Goal: Information Seeking & Learning: Learn about a topic

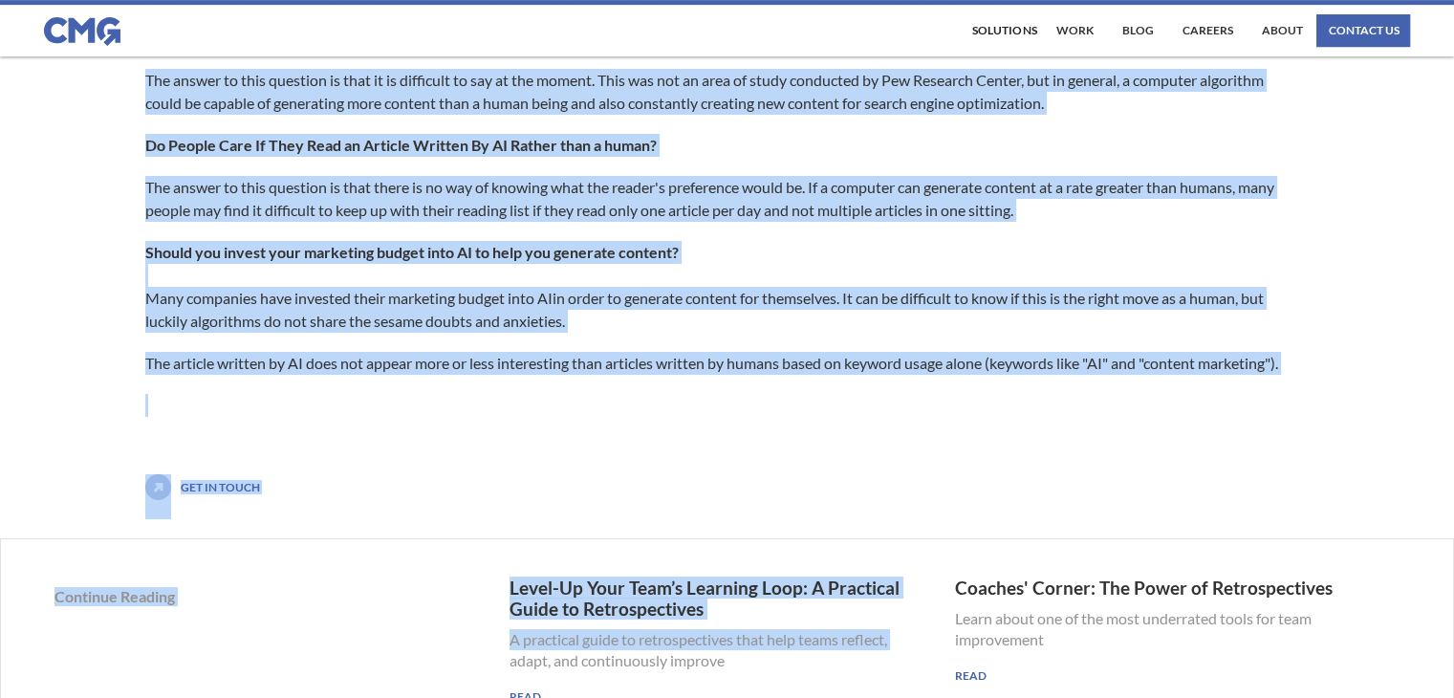
scroll to position [979, 0]
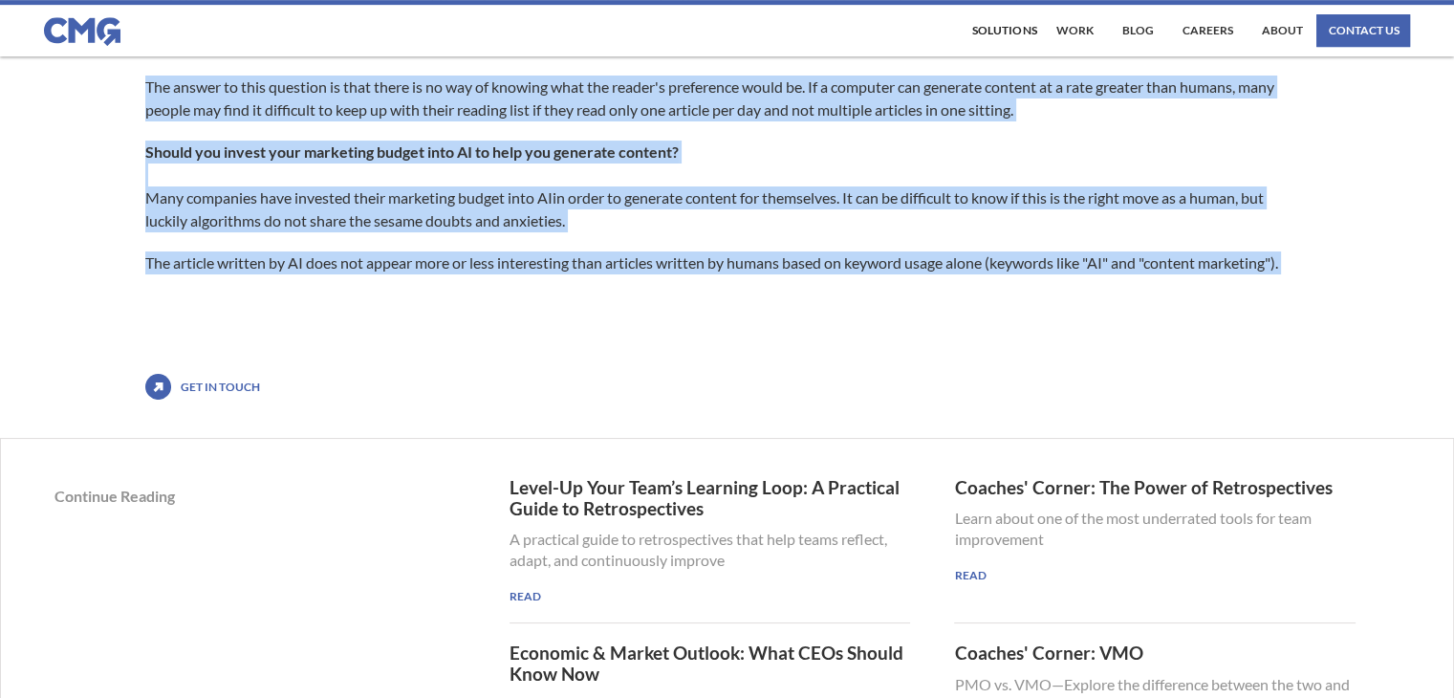
drag, startPoint x: 145, startPoint y: 380, endPoint x: 499, endPoint y: 324, distance: 358.1
copy div "Recent advances in AI have made it possible for computer algorithms to generate…"
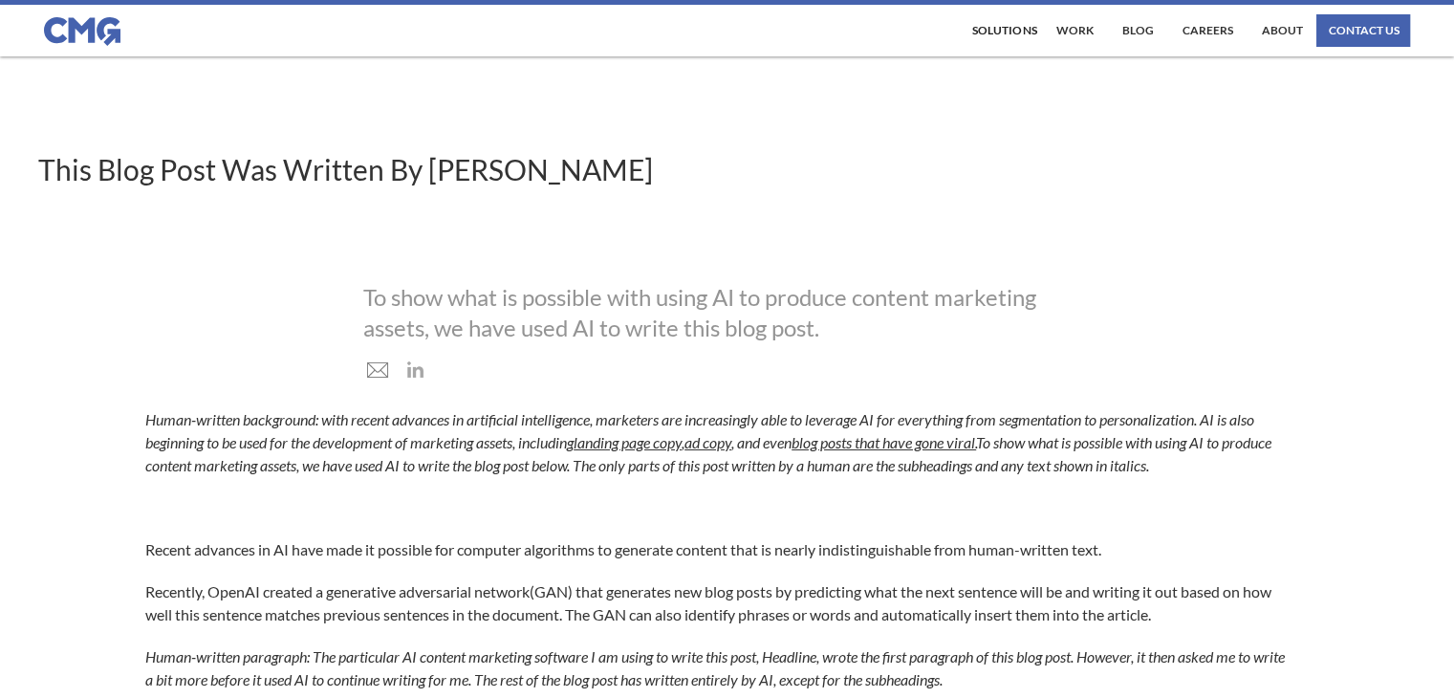
click at [608, 159] on h1 "This Blog Post Was Written By [PERSON_NAME]" at bounding box center [727, 169] width 1454 height 34
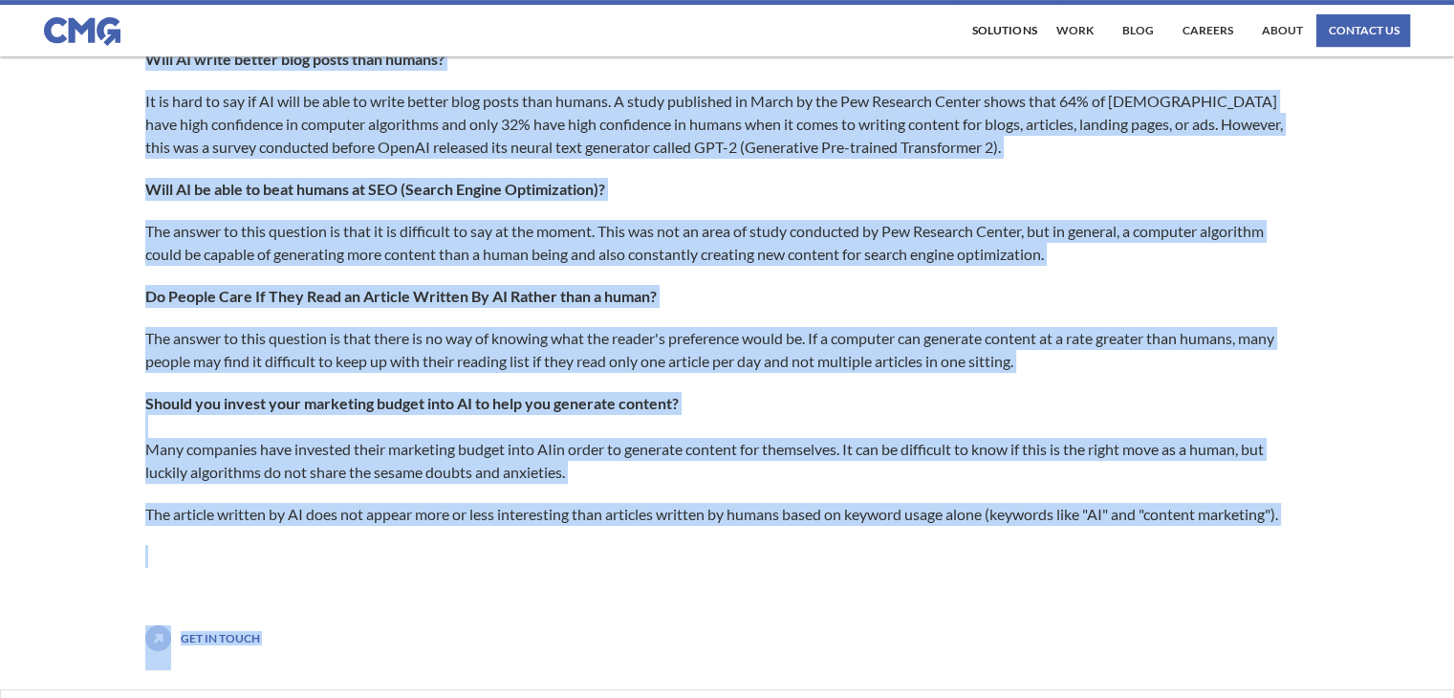
scroll to position [893, 0]
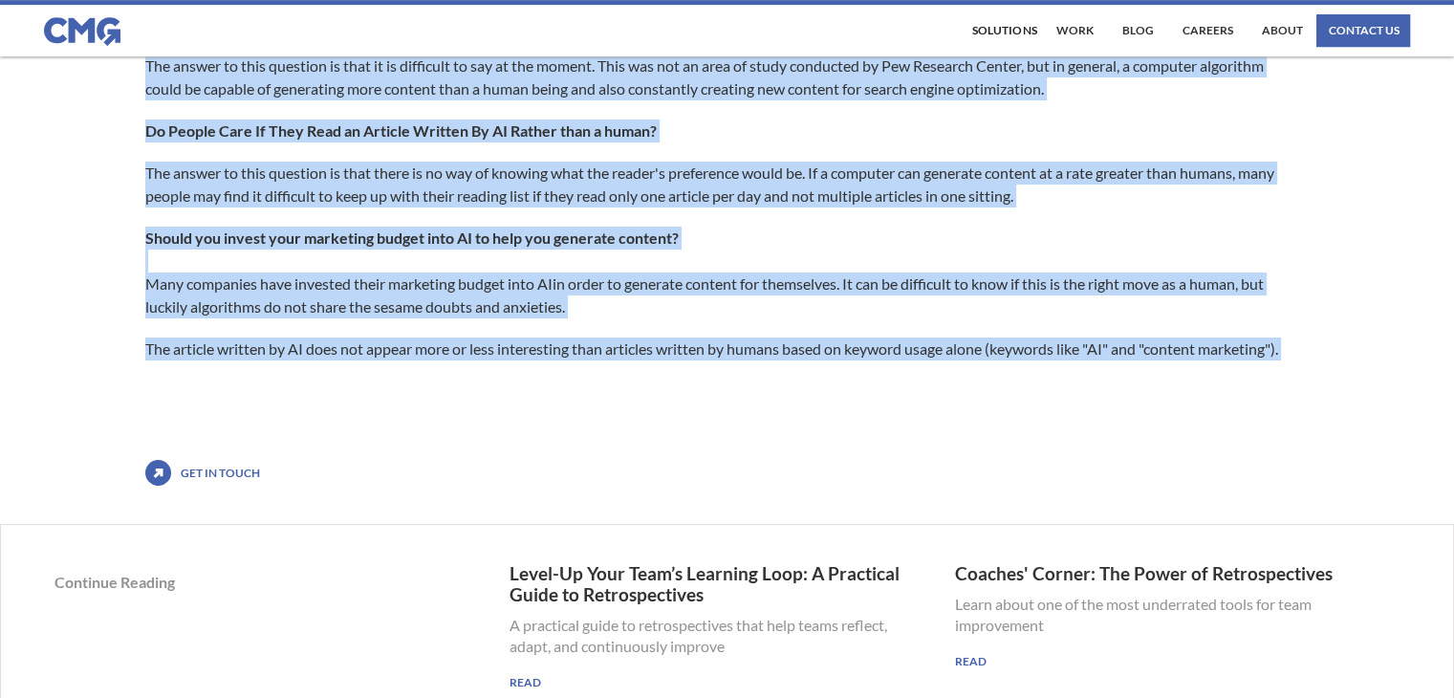
drag, startPoint x: 144, startPoint y: 387, endPoint x: 407, endPoint y: 404, distance: 263.5
click at [407, 404] on div "Human-written background: with recent advances in artificial intelligence, mark…" at bounding box center [727, 0] width 1454 height 970
copy div "Recent advances in AI have made it possible for computer algorithms to generate…"
